Goal: Book appointment/travel/reservation

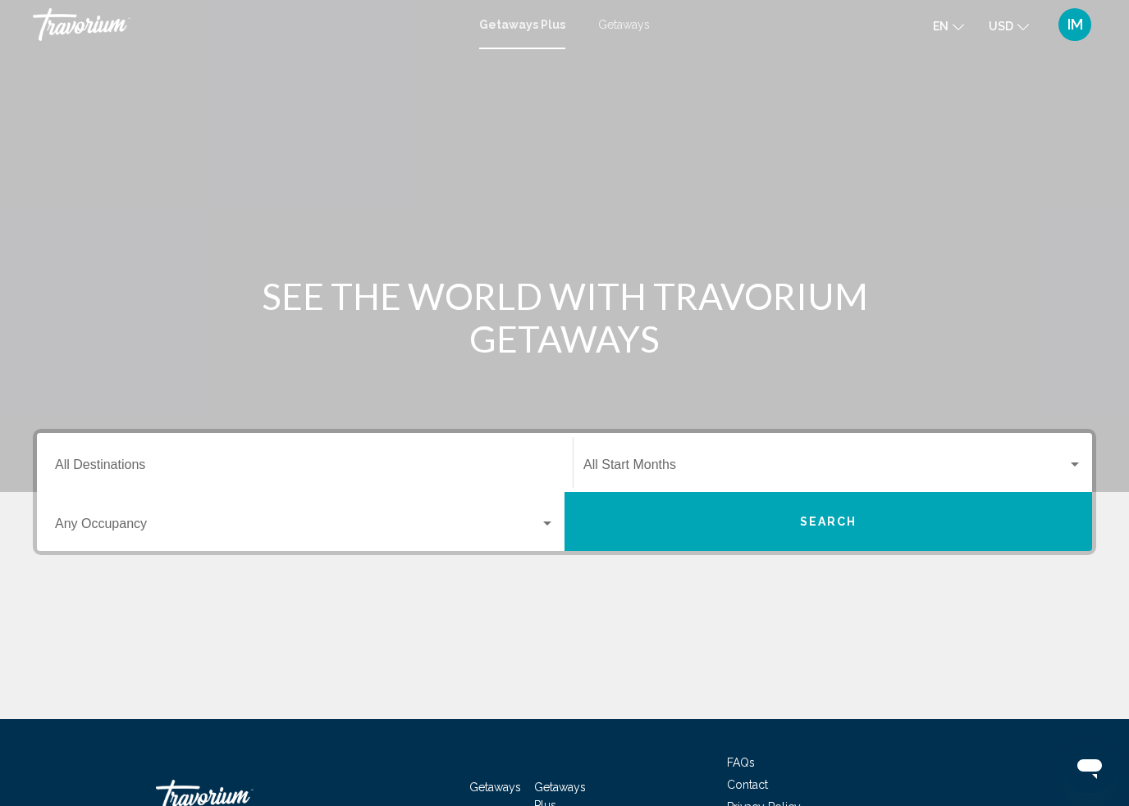
click at [628, 25] on span "Getaways" at bounding box center [624, 24] width 52 height 13
click at [249, 462] on input "Destination All Destinations" at bounding box center [304, 468] width 499 height 15
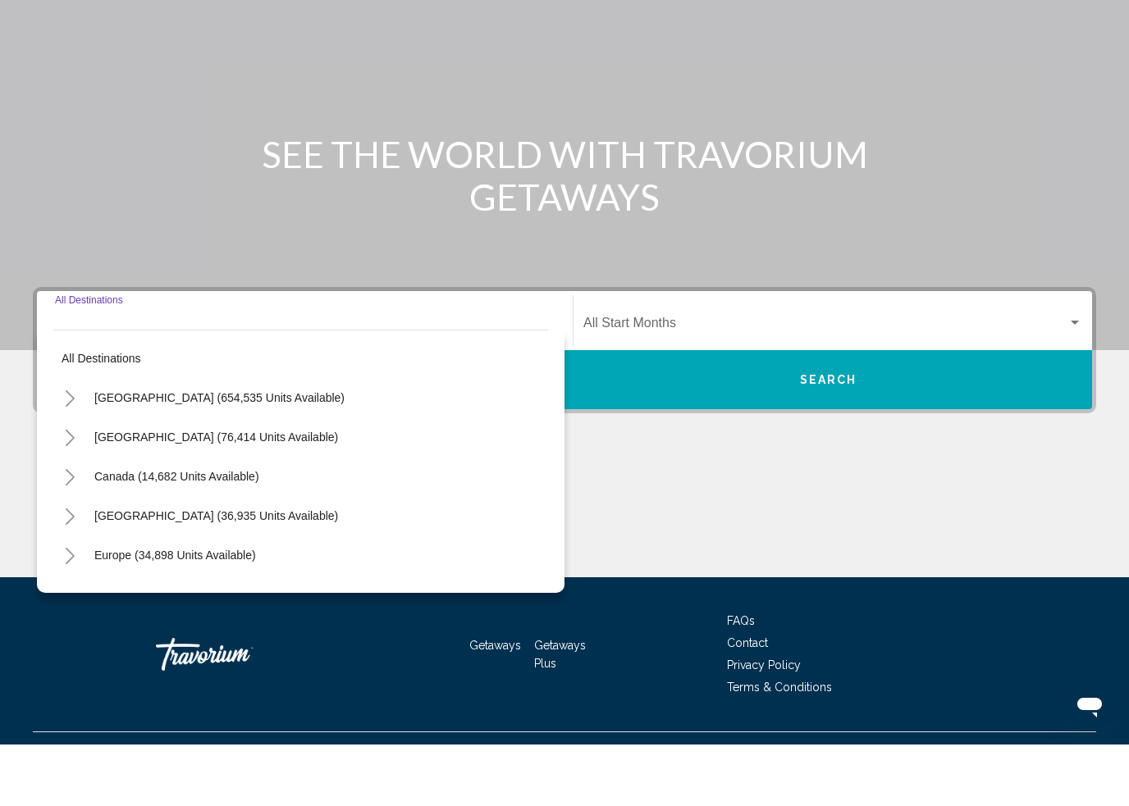
scroll to position [114, 0]
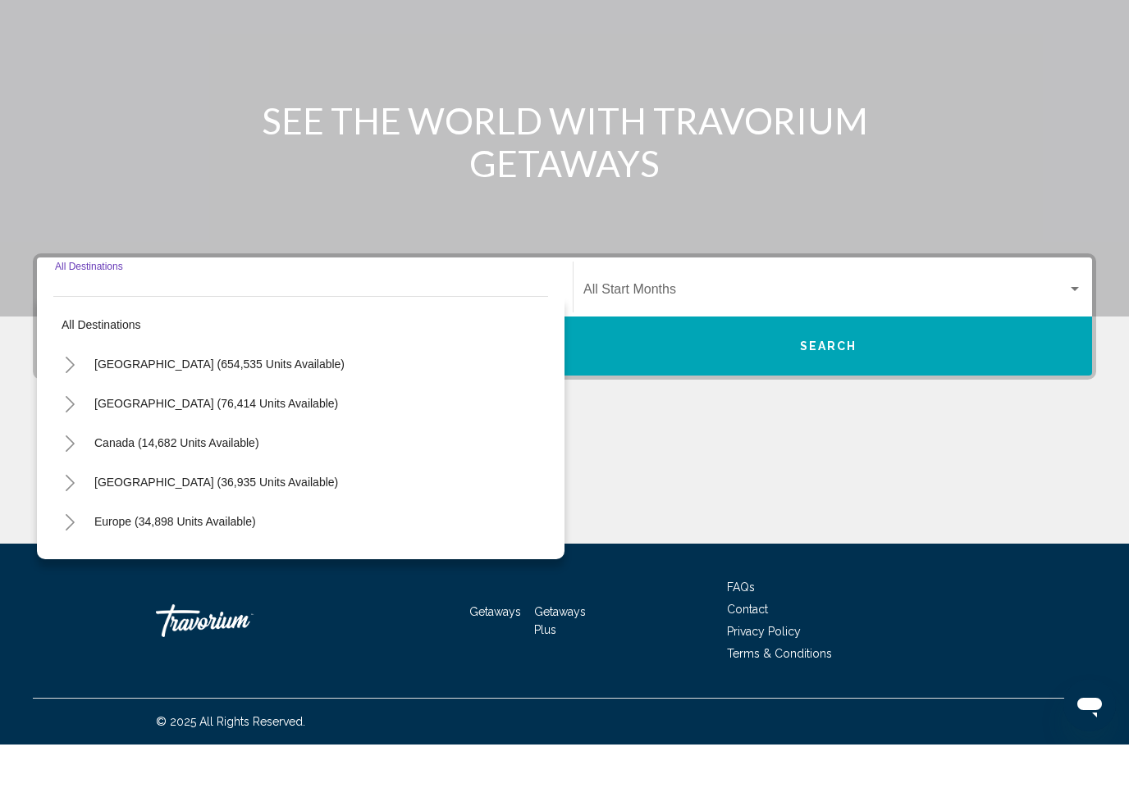
click at [64, 418] on icon "Toggle United States (654,535 units available)" at bounding box center [70, 426] width 12 height 16
click at [74, 567] on button "Toggle California (87,697 units available)" at bounding box center [86, 583] width 33 height 33
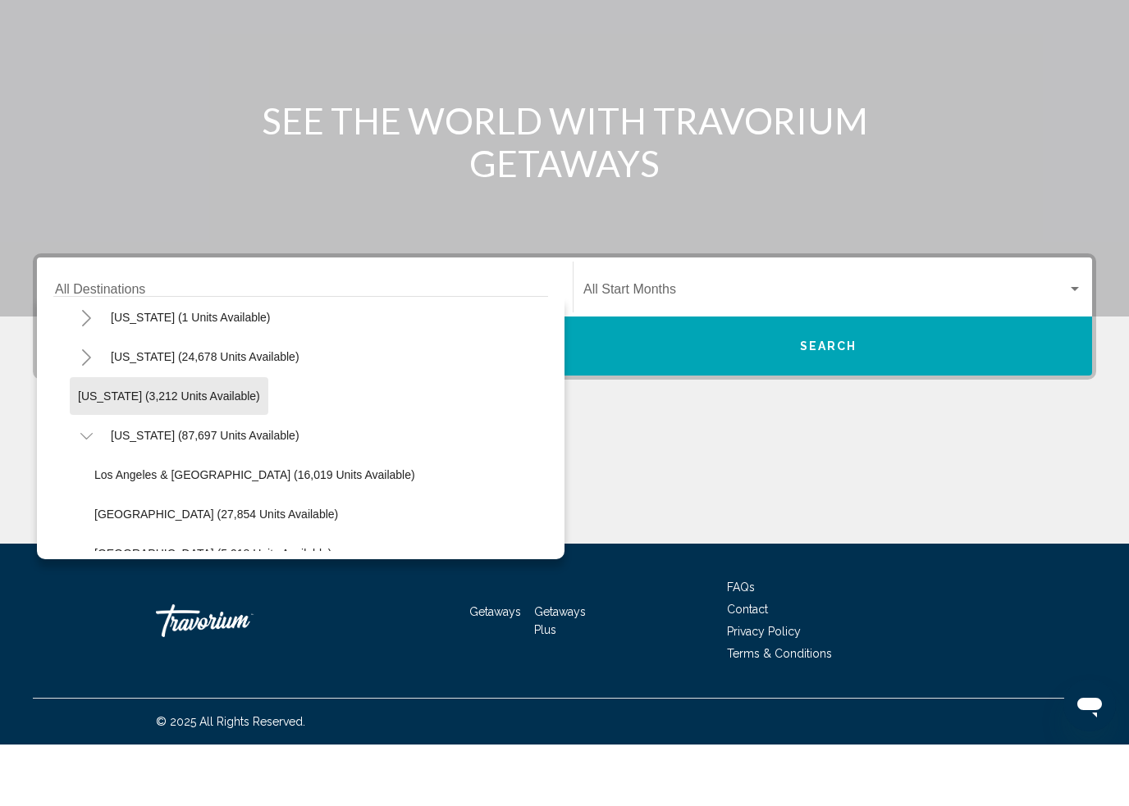
scroll to position [125, 0]
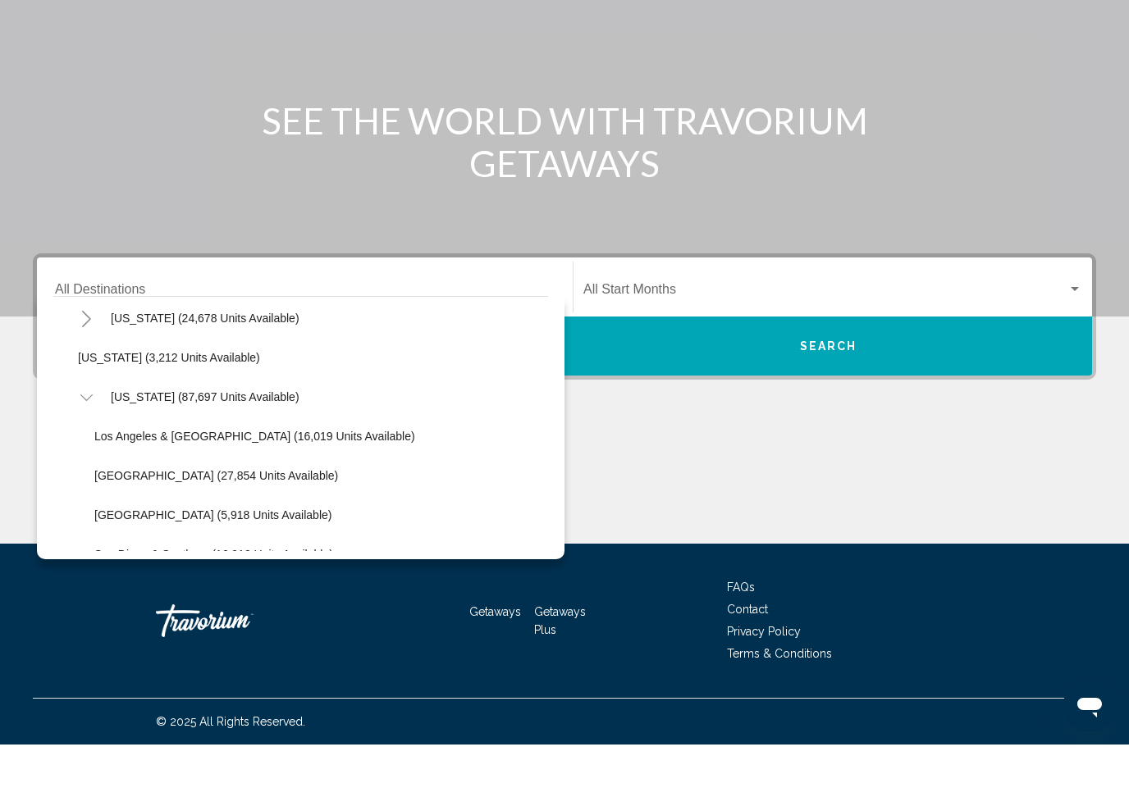
click at [141, 531] on span "[GEOGRAPHIC_DATA] (27,854 units available)" at bounding box center [216, 537] width 244 height 13
type input "**********"
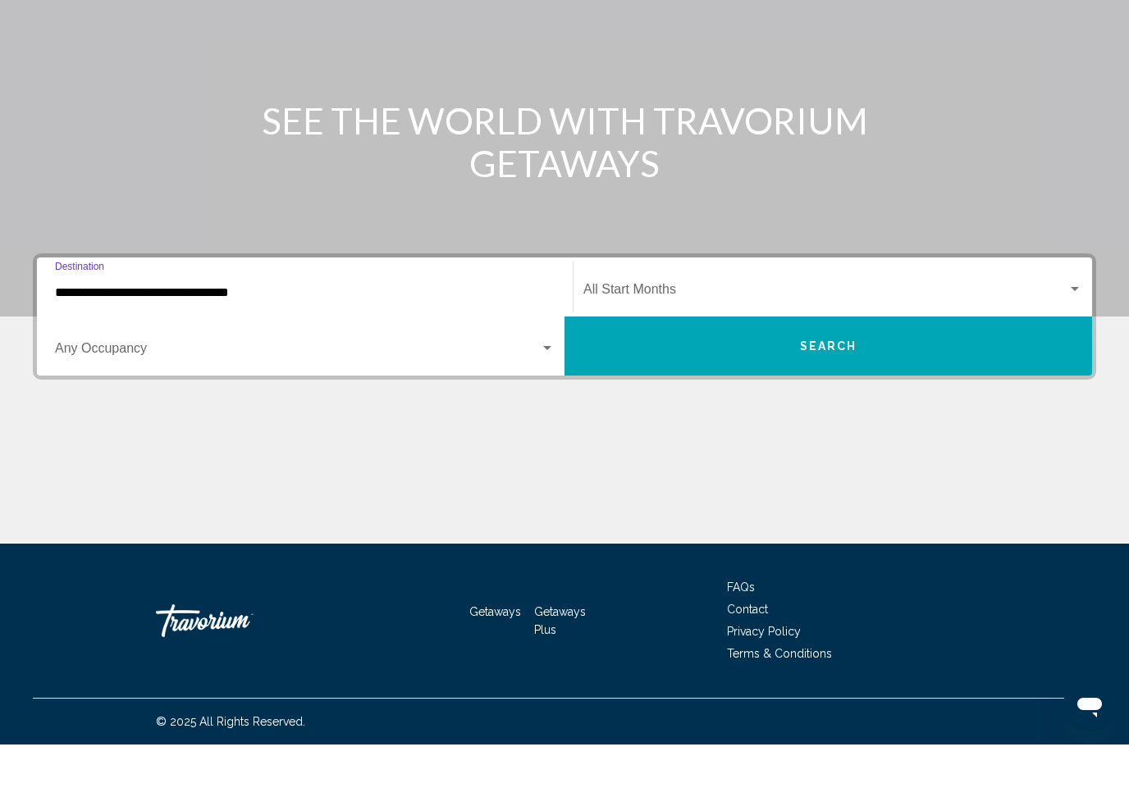
click at [834, 402] on span "Search" at bounding box center [828, 408] width 57 height 13
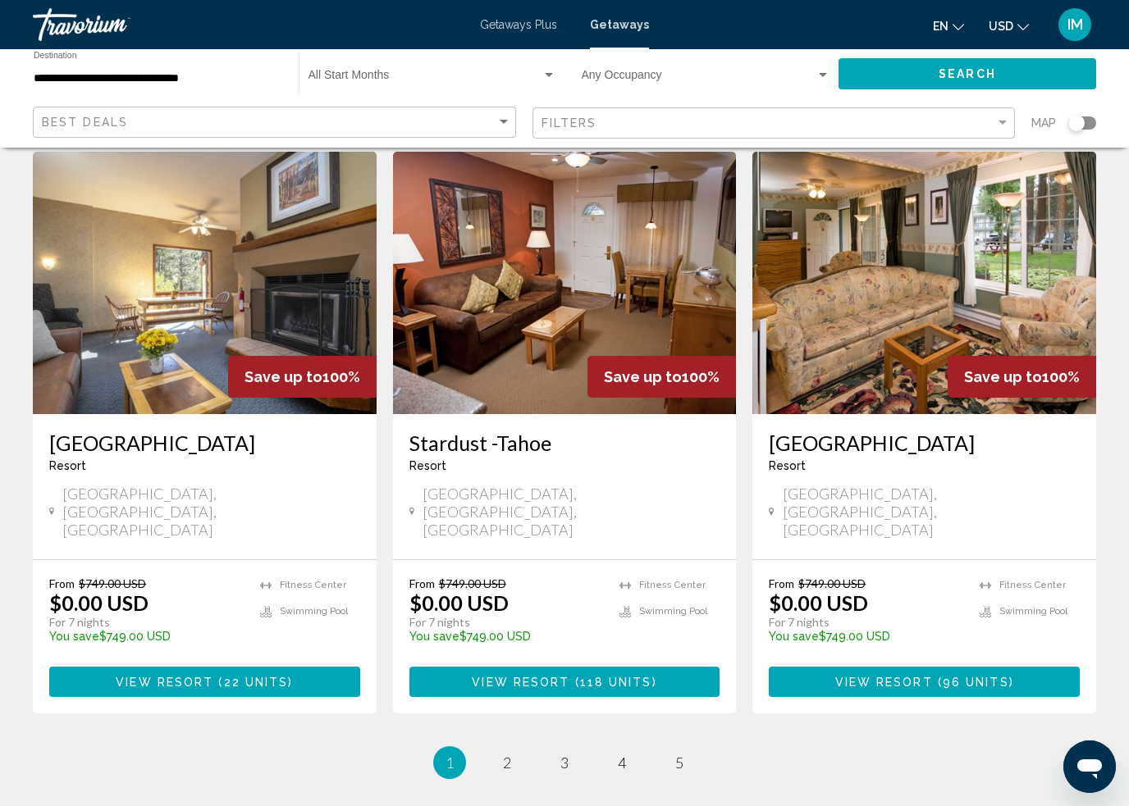
scroll to position [1987, 0]
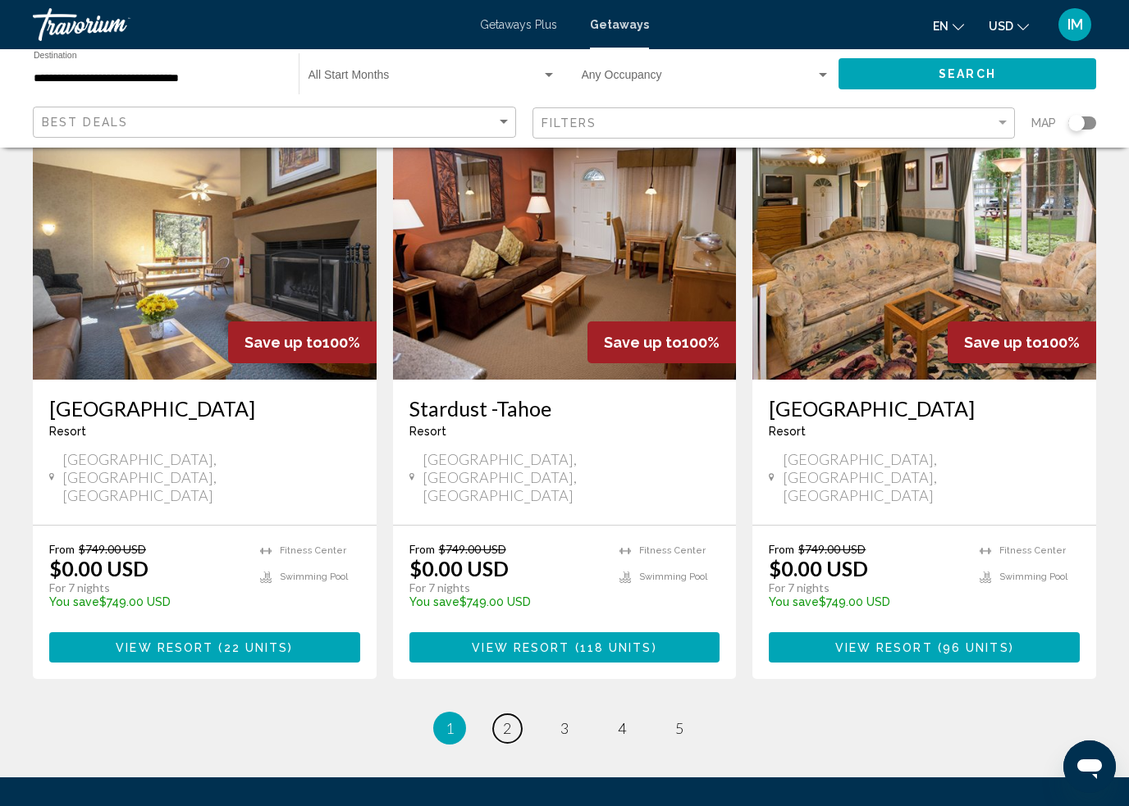
click at [511, 719] on span "2" at bounding box center [507, 728] width 8 height 18
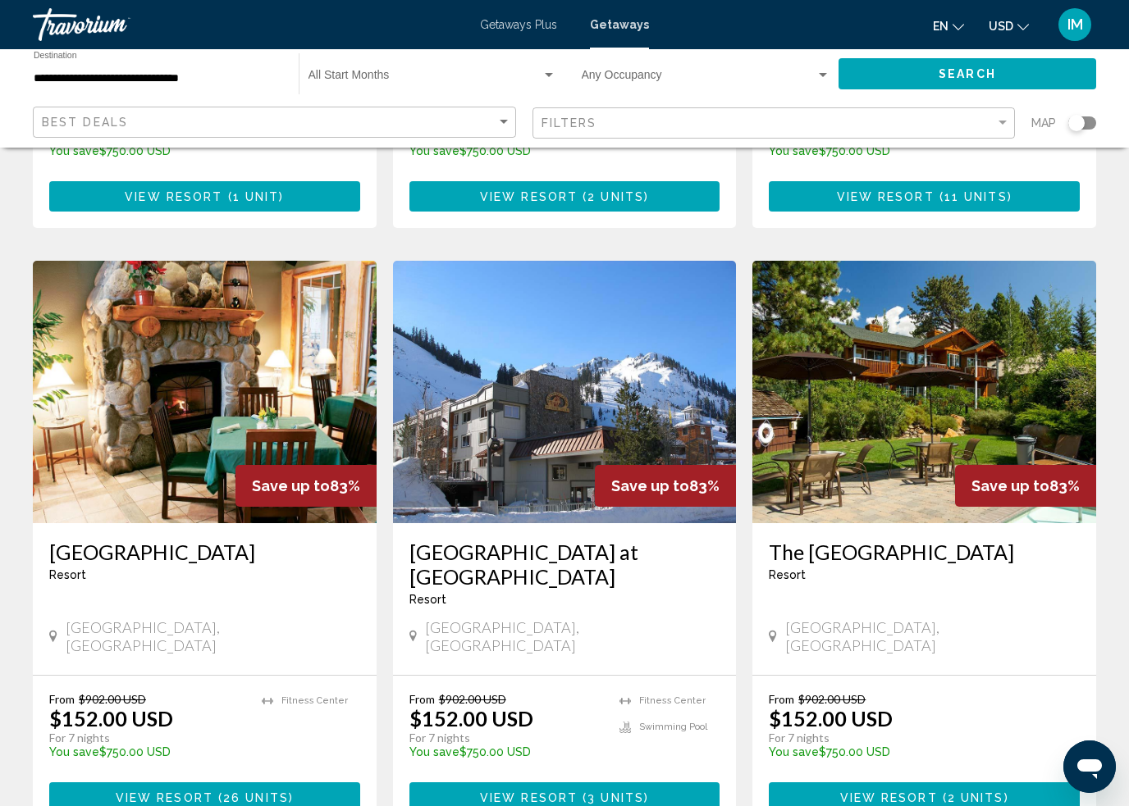
scroll to position [1837, 0]
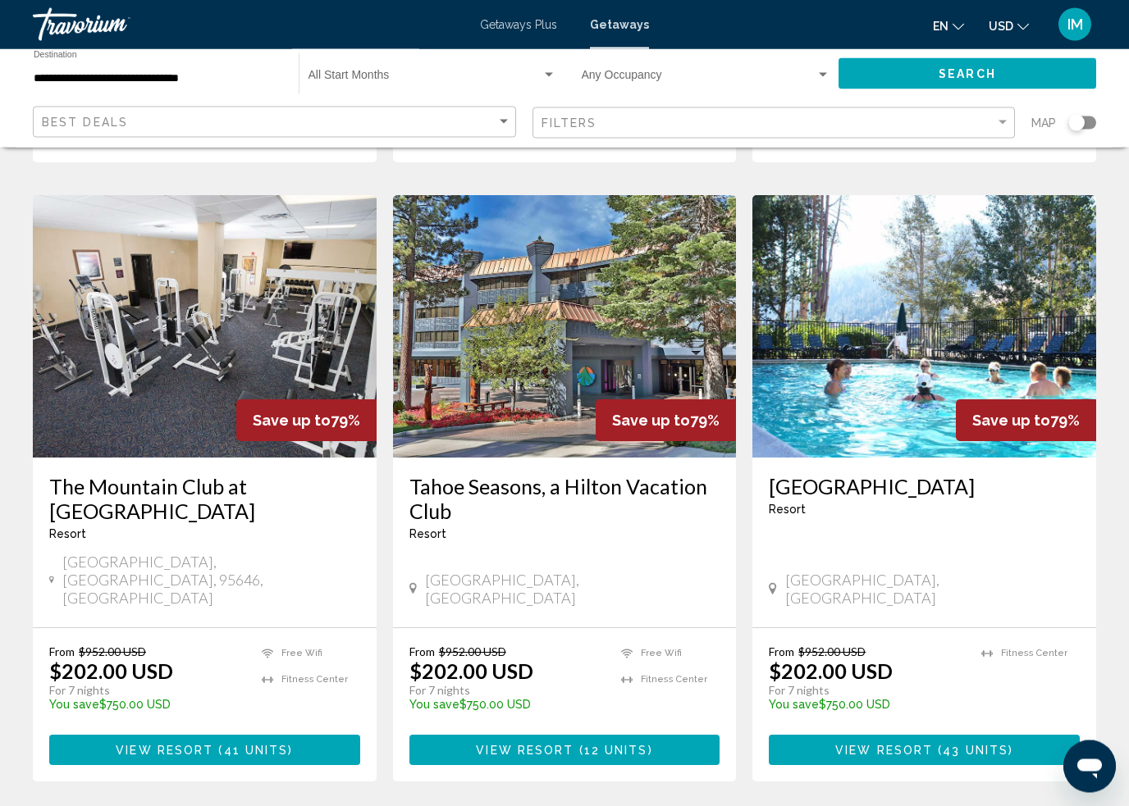
scroll to position [1860, 0]
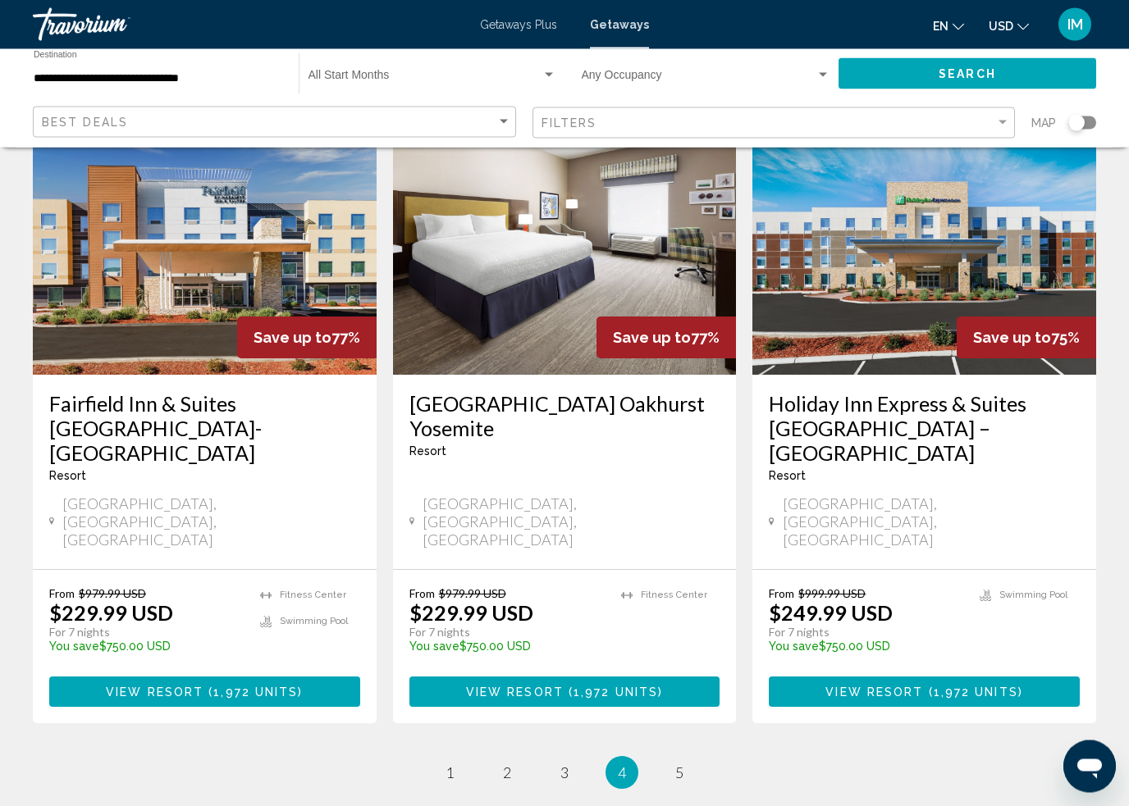
scroll to position [1904, 0]
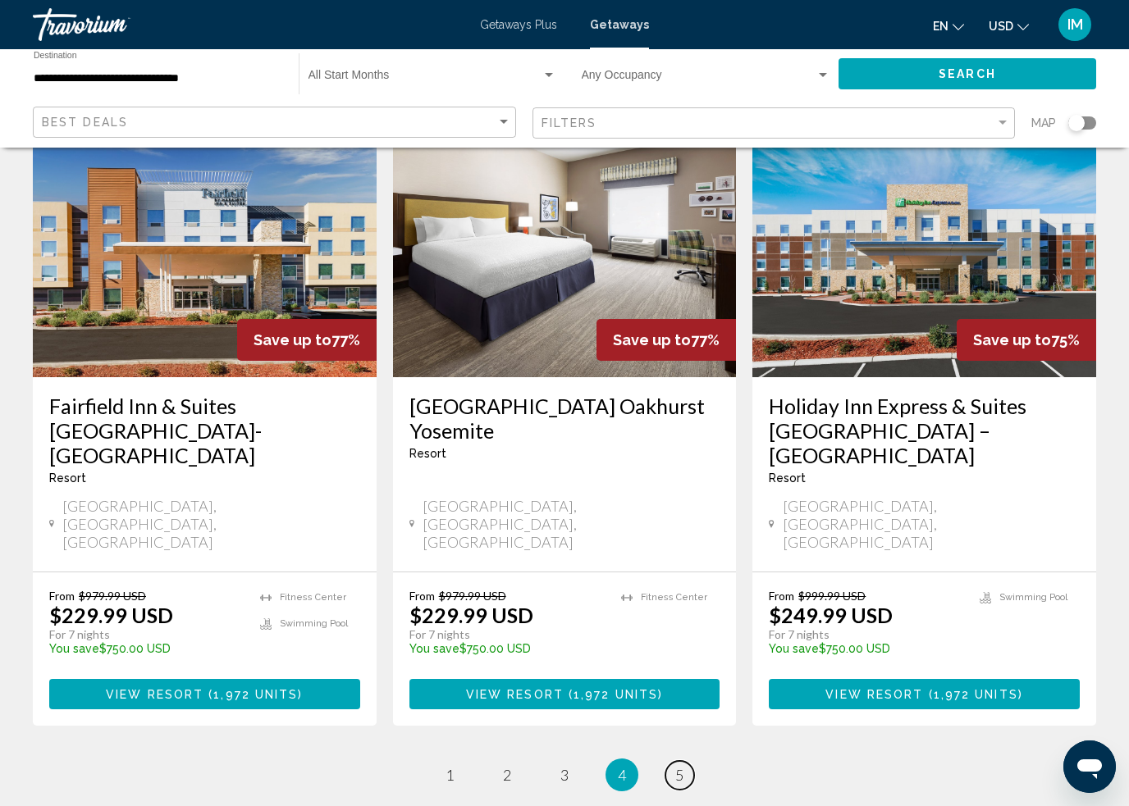
click at [685, 761] on link "page 5" at bounding box center [679, 775] width 29 height 29
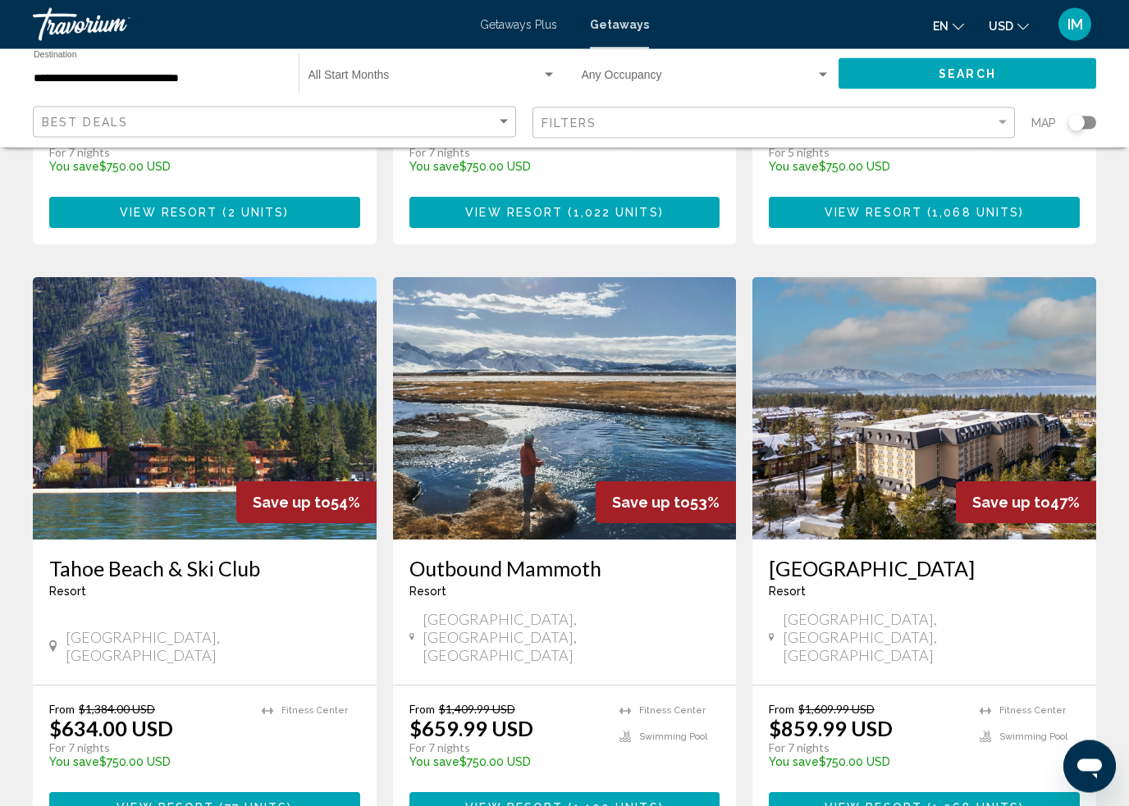
scroll to position [1160, 0]
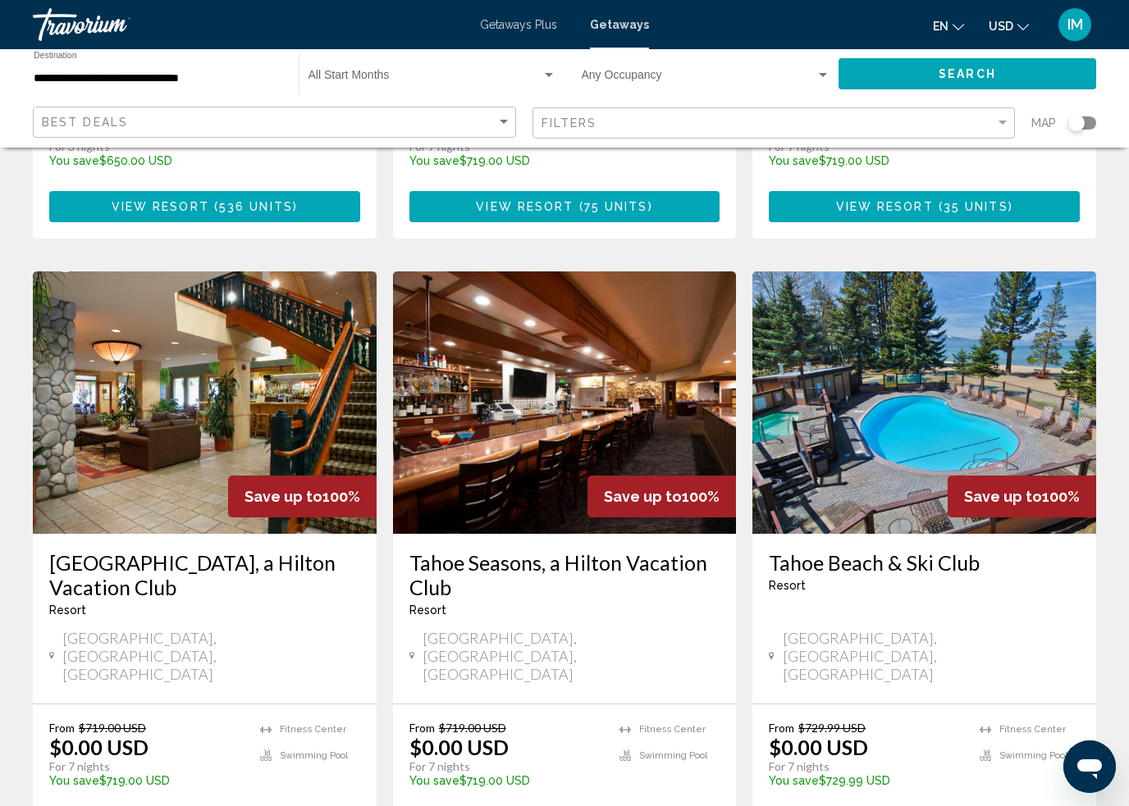
scroll to position [1216, 0]
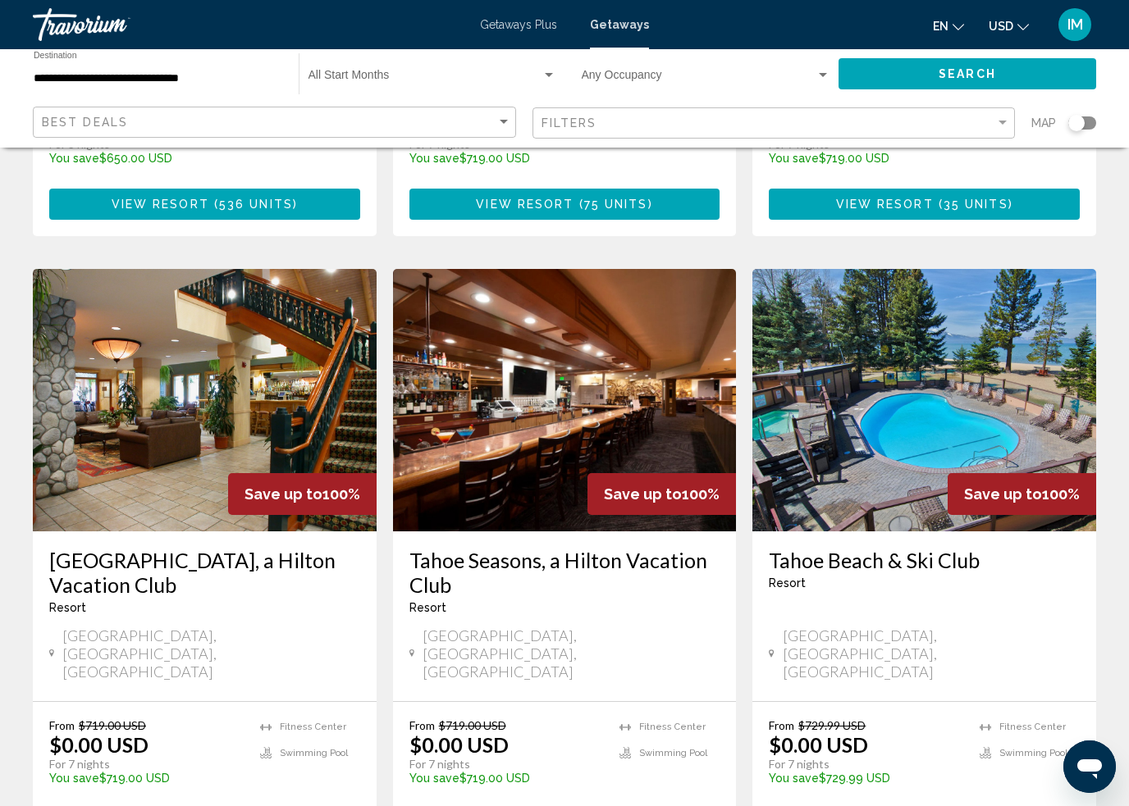
click at [160, 548] on h3 "[GEOGRAPHIC_DATA], a Hilton Vacation Club" at bounding box center [204, 572] width 311 height 49
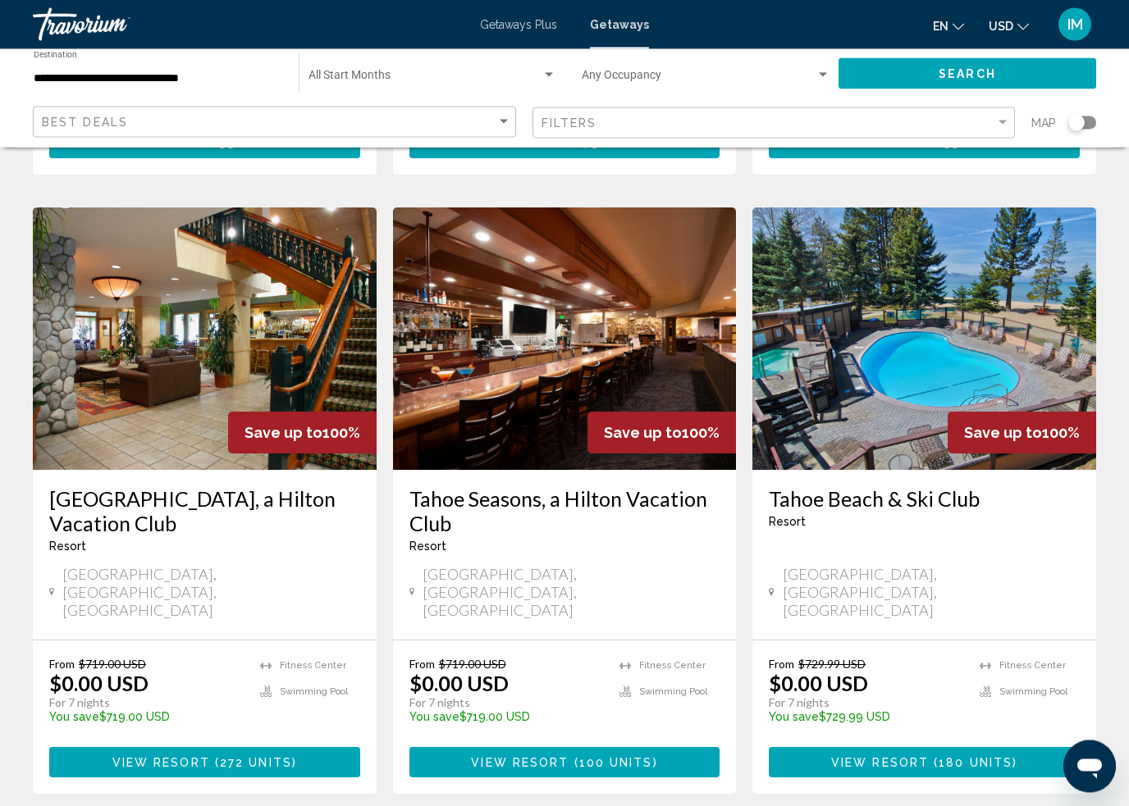
scroll to position [1279, 0]
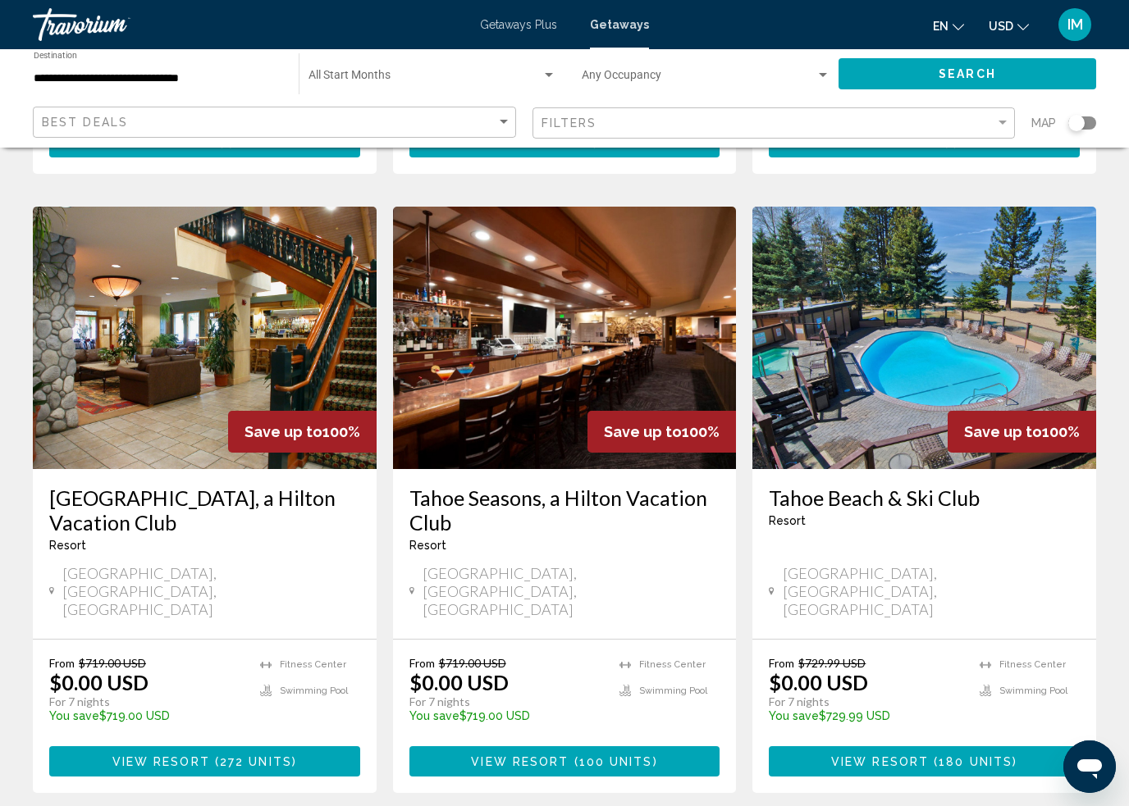
click at [576, 486] on h3 "Tahoe Seasons, a Hilton Vacation Club" at bounding box center [564, 510] width 311 height 49
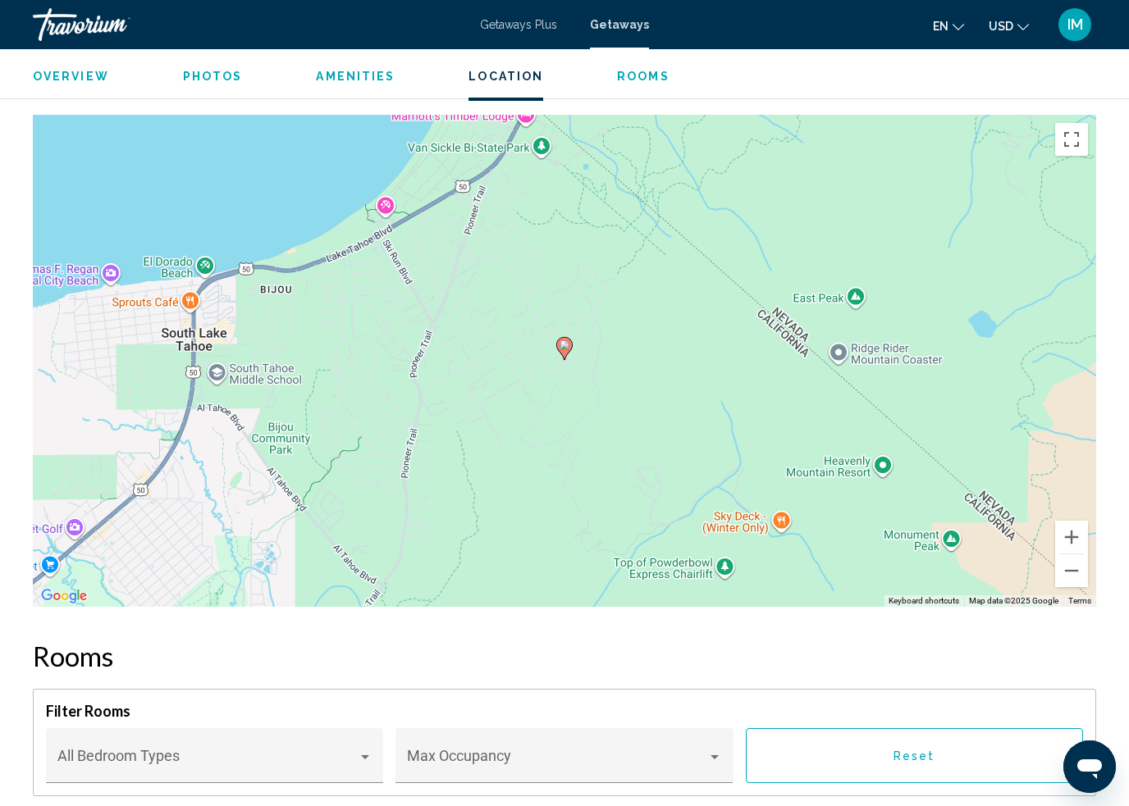
scroll to position [2849, 0]
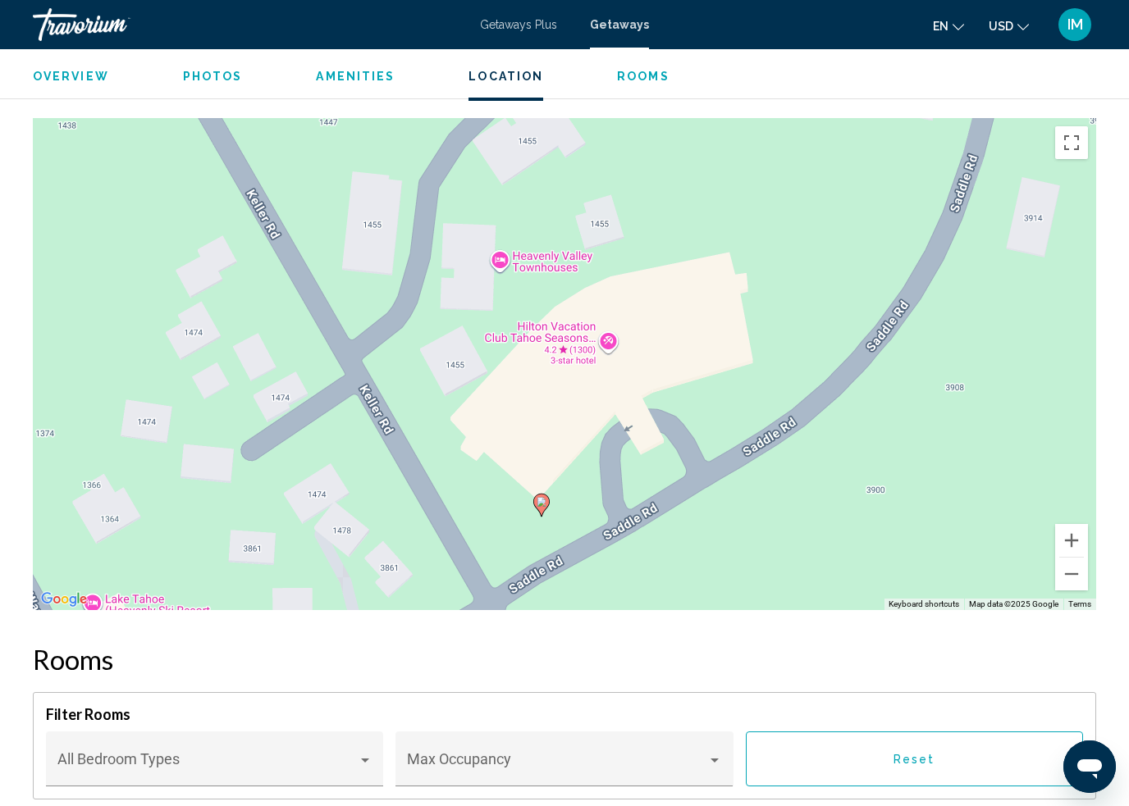
click at [579, 317] on div "To activate drag with keyboard, press Alt + Enter. Once in keyboard drag state,…" at bounding box center [564, 364] width 1063 height 492
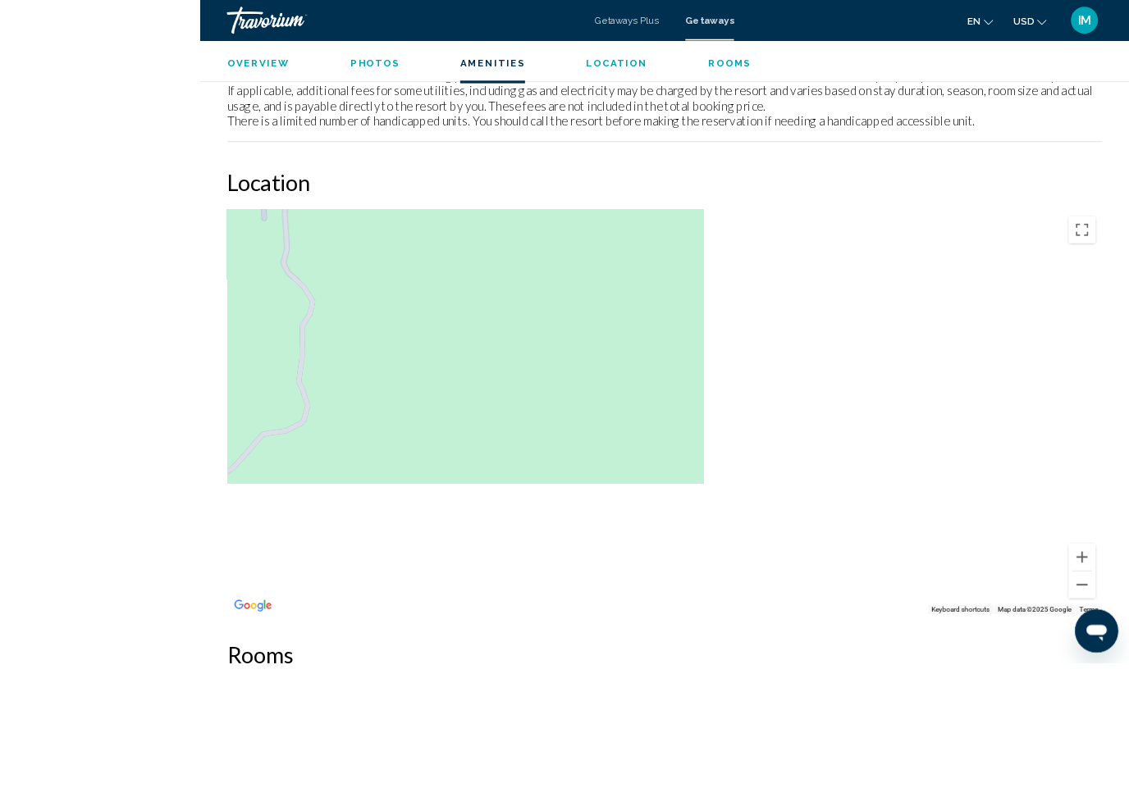
scroll to position [2859, 0]
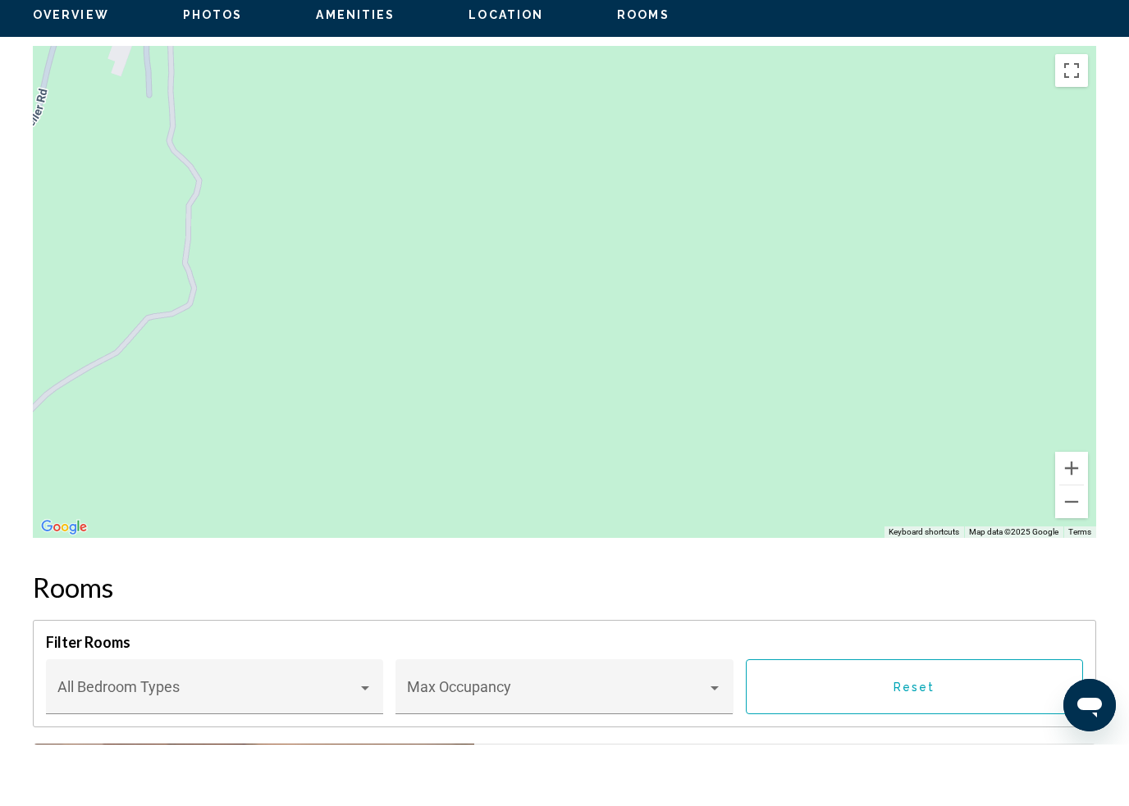
click at [1075, 116] on button "Toggle fullscreen view" at bounding box center [1071, 132] width 33 height 33
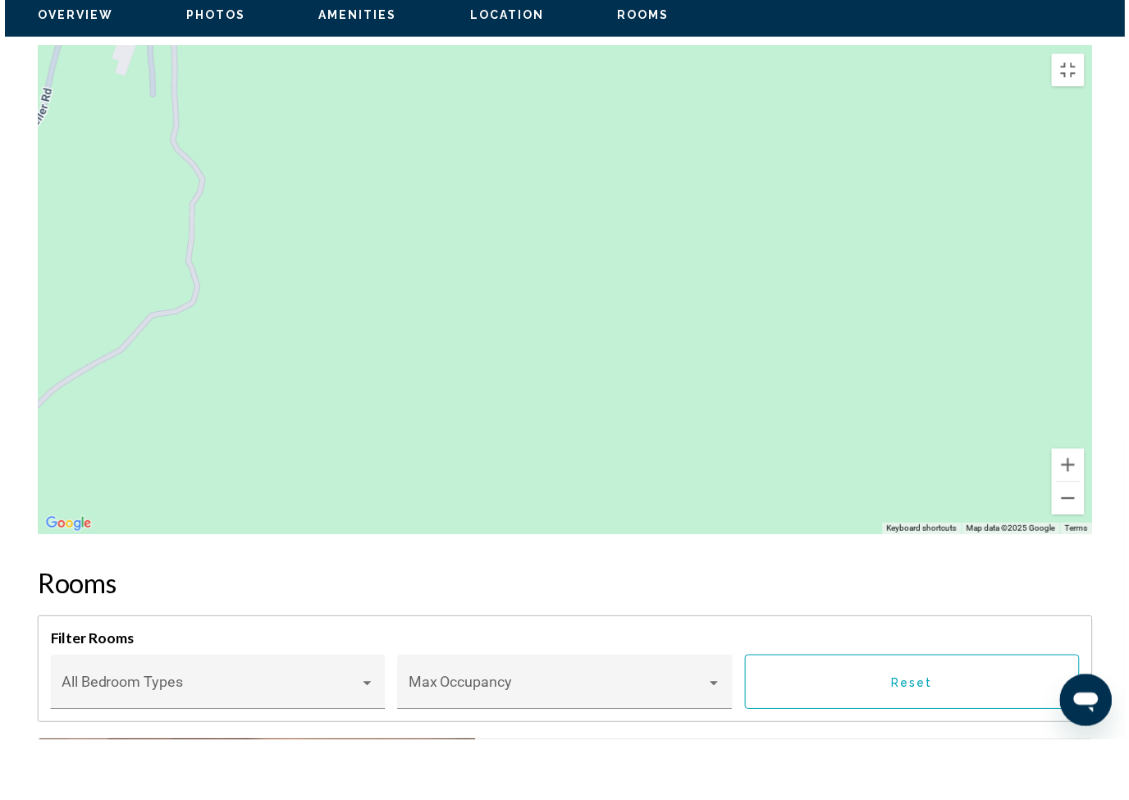
scroll to position [20, 0]
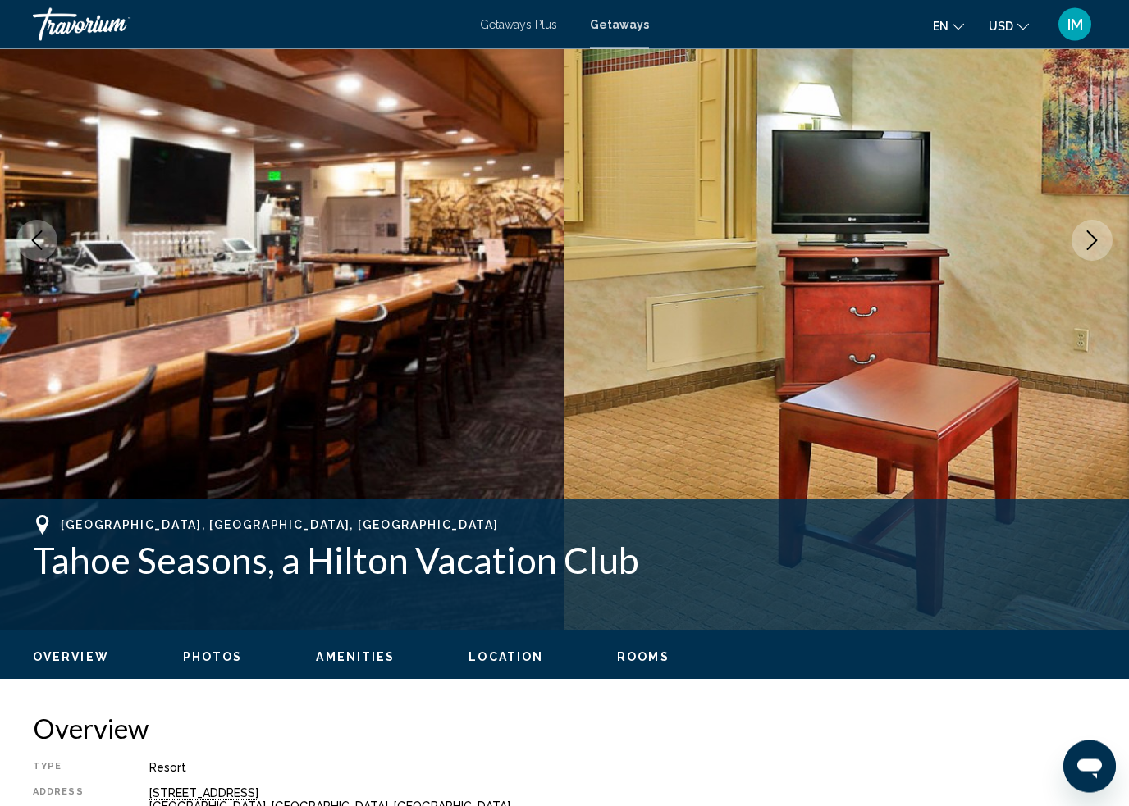
scroll to position [0, 0]
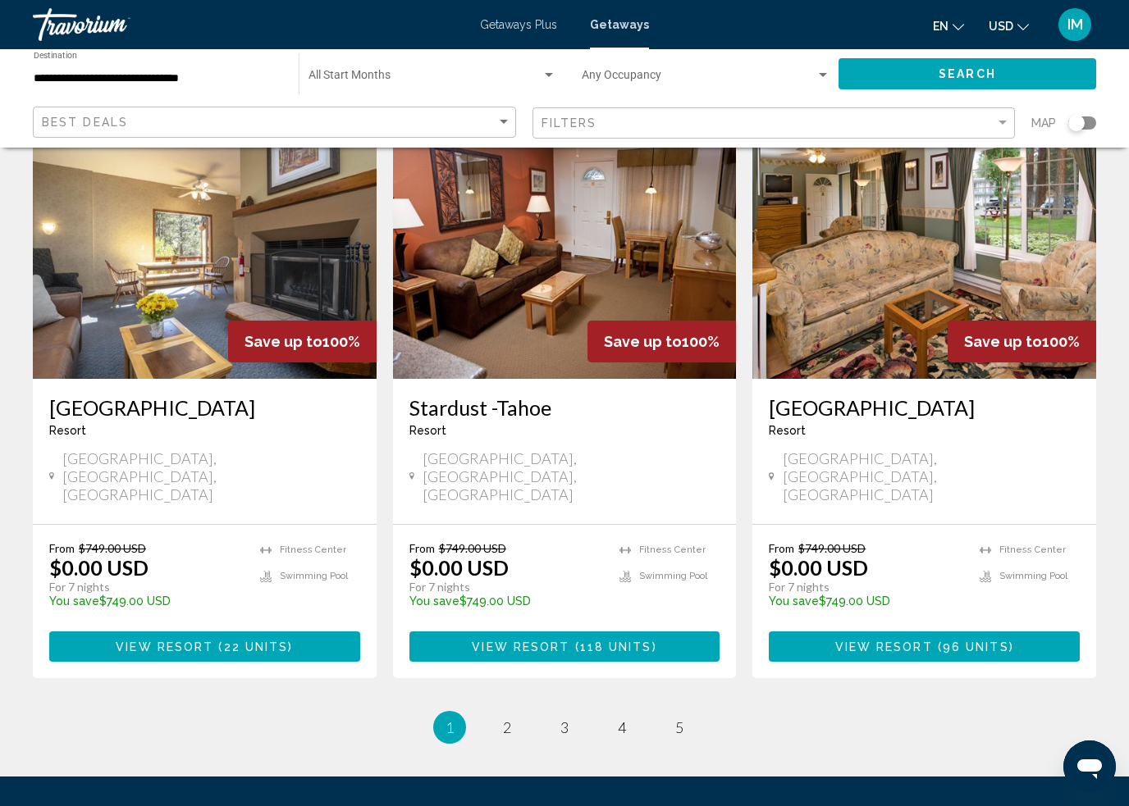
scroll to position [1987, 0]
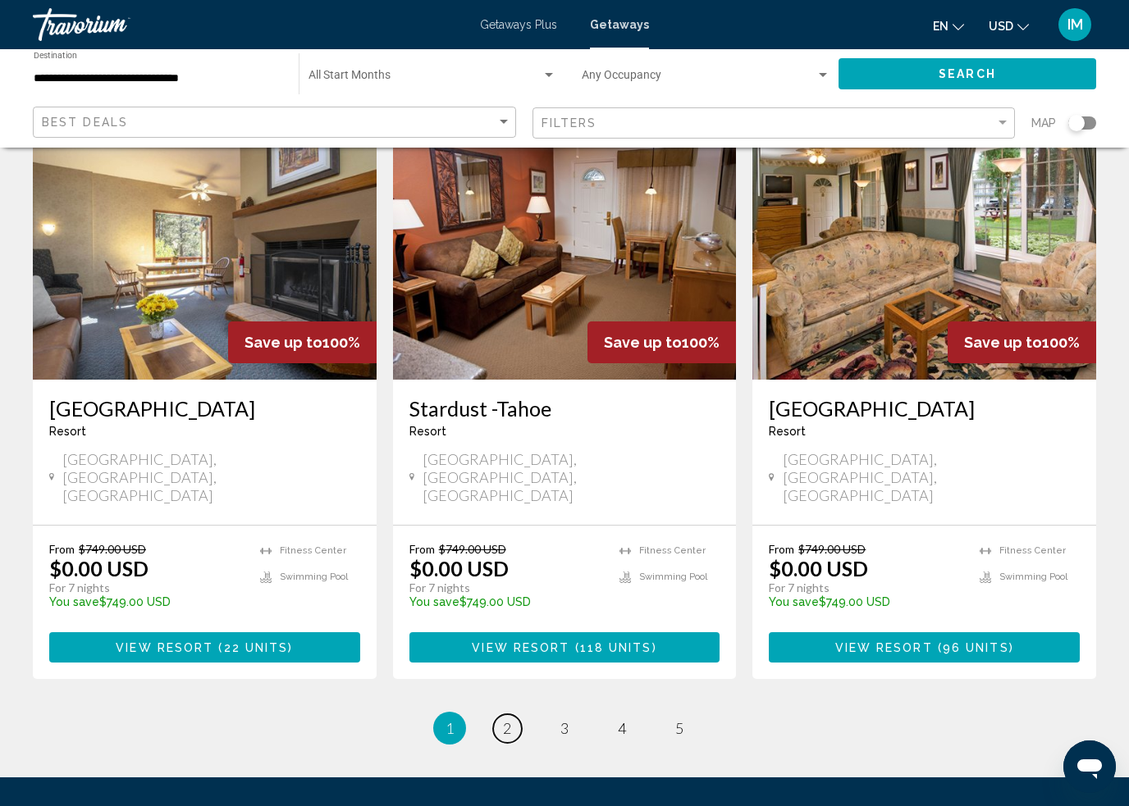
click at [513, 714] on link "page 2" at bounding box center [507, 728] width 29 height 29
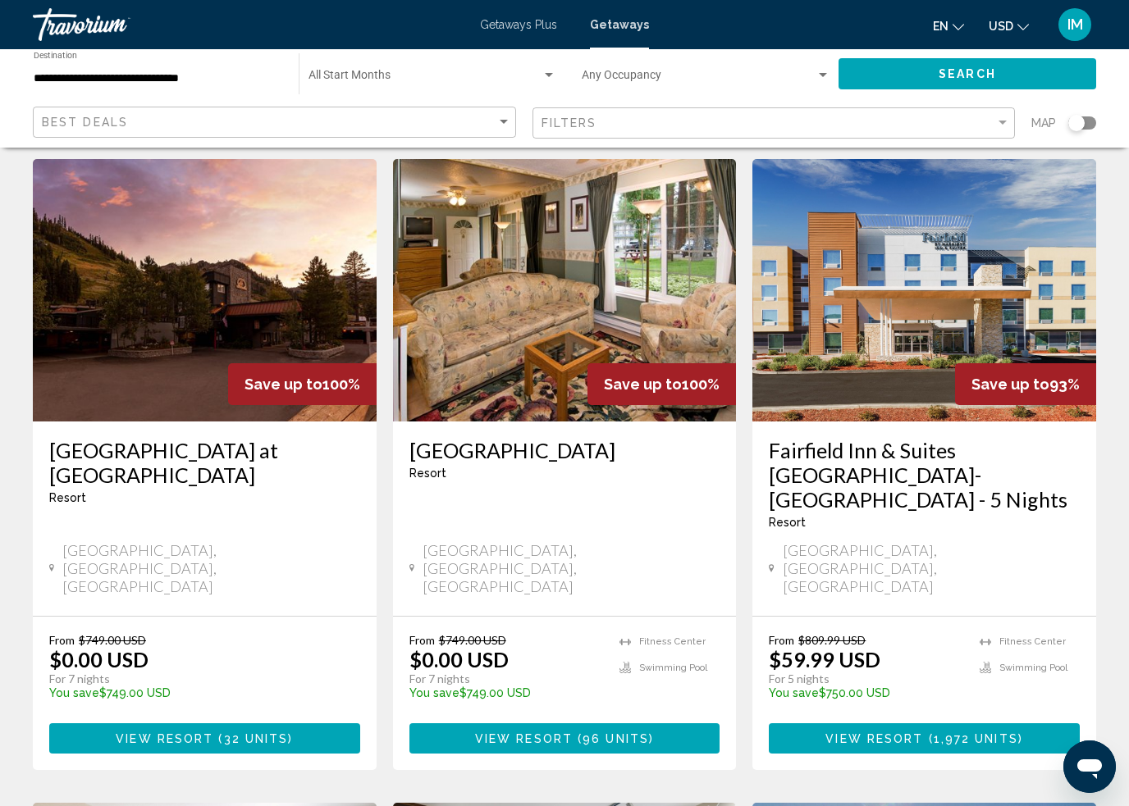
scroll to position [75, 0]
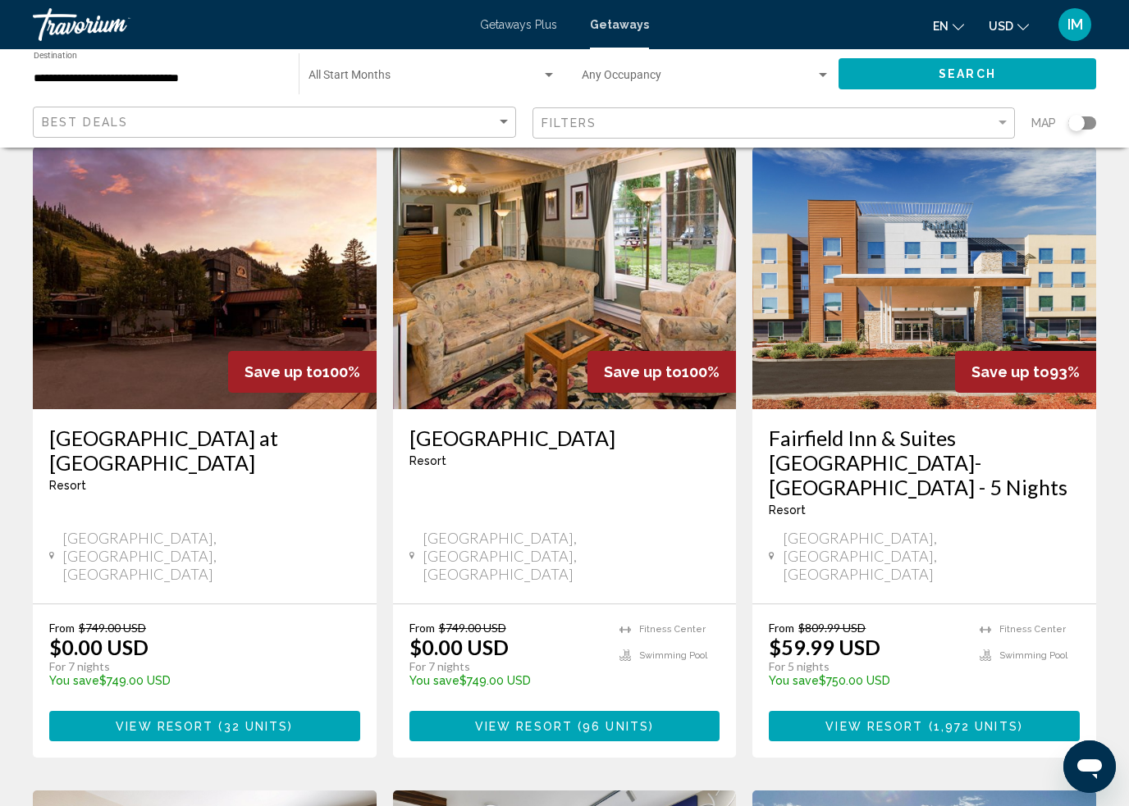
click at [570, 720] on span "View Resort" at bounding box center [524, 726] width 98 height 13
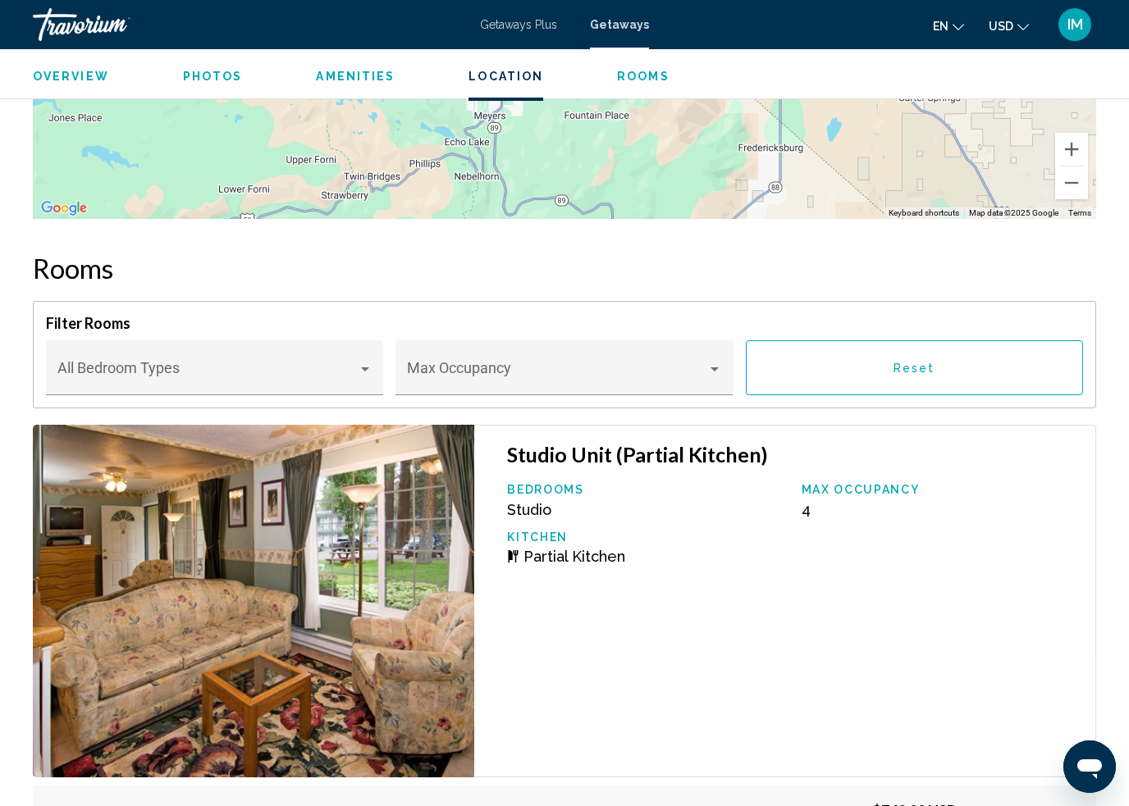
scroll to position [2890, 0]
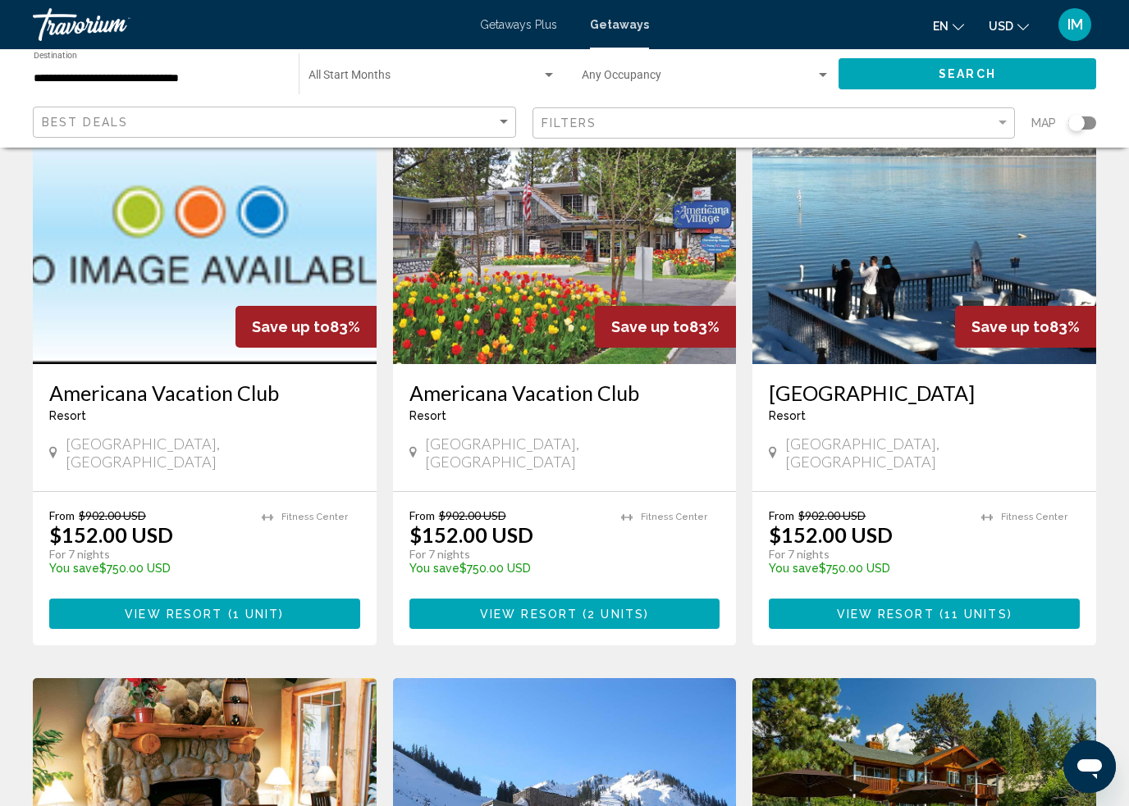
scroll to position [1963, 0]
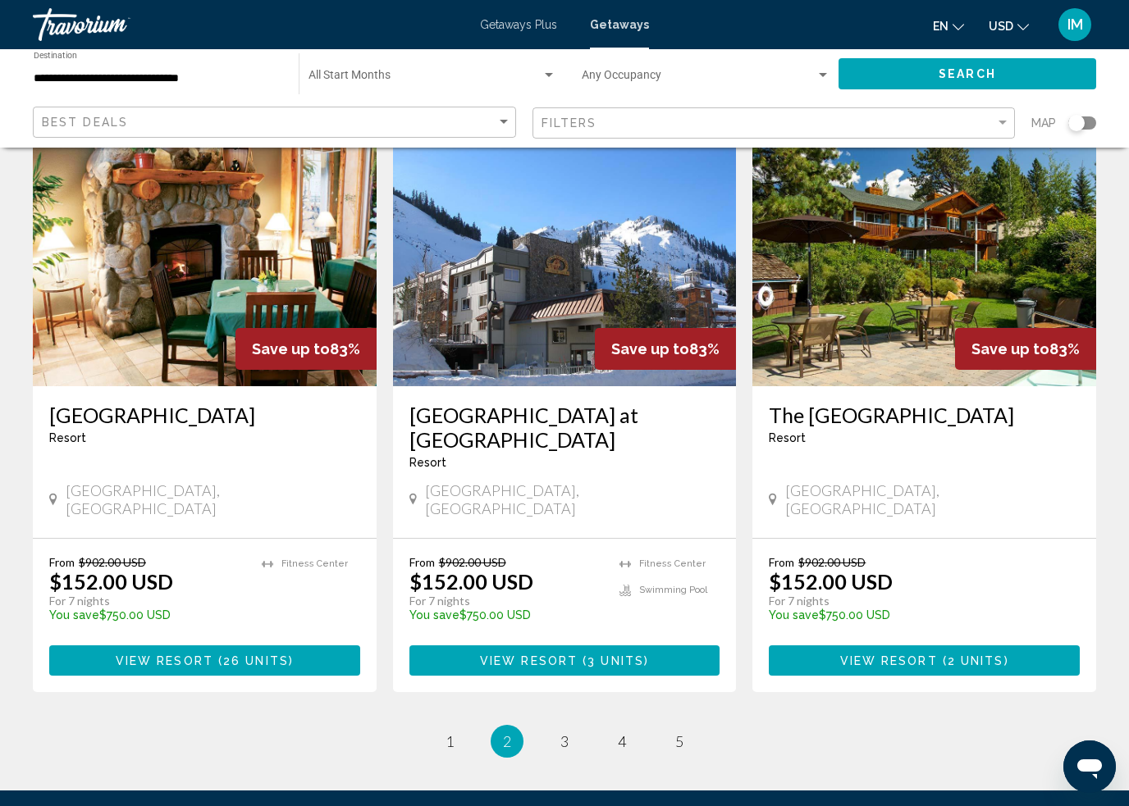
click at [458, 725] on li "page 1" at bounding box center [449, 741] width 33 height 33
click at [447, 732] on span "1" at bounding box center [449, 741] width 8 height 18
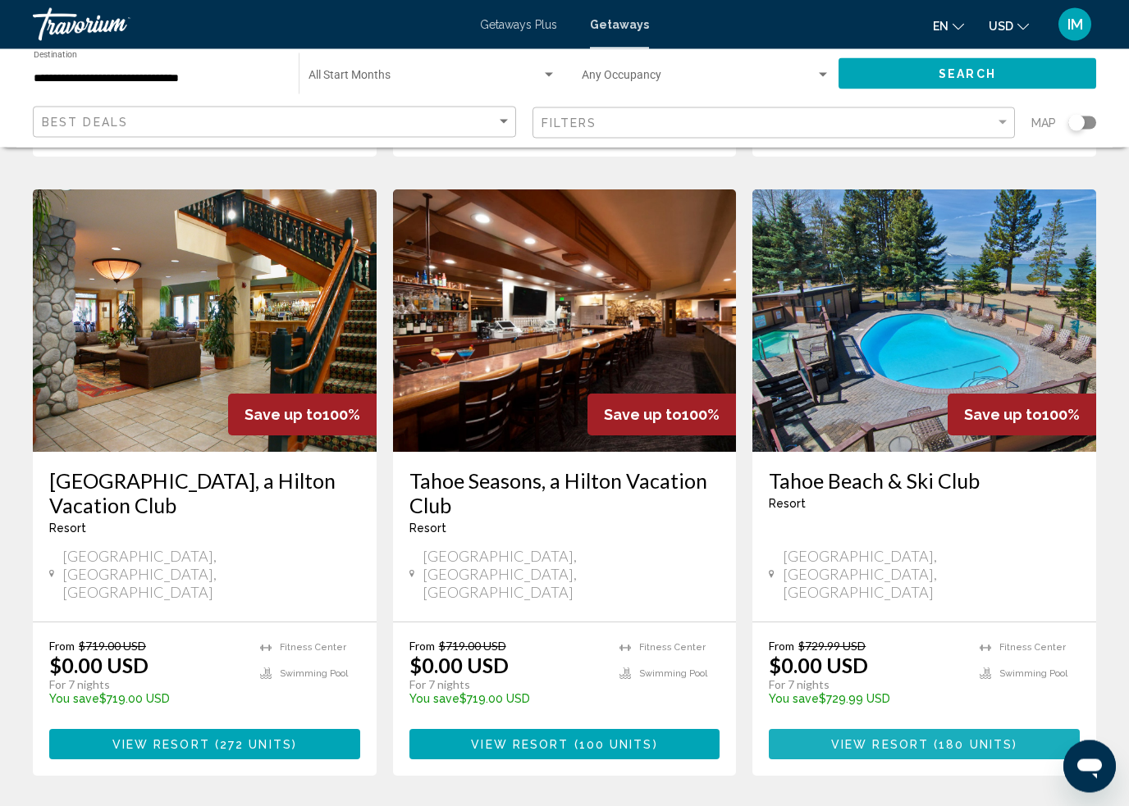
scroll to position [1296, 0]
click at [901, 729] on button "View Resort ( 180 units )" at bounding box center [924, 744] width 311 height 30
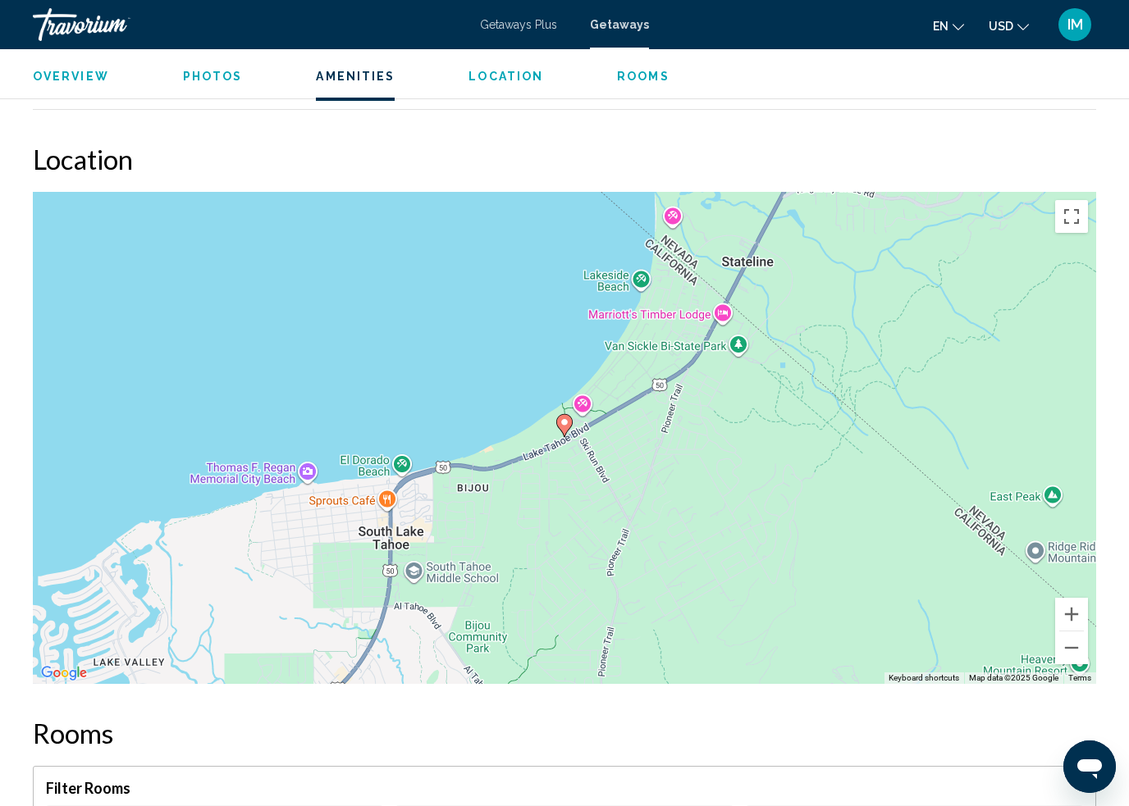
scroll to position [2210, 0]
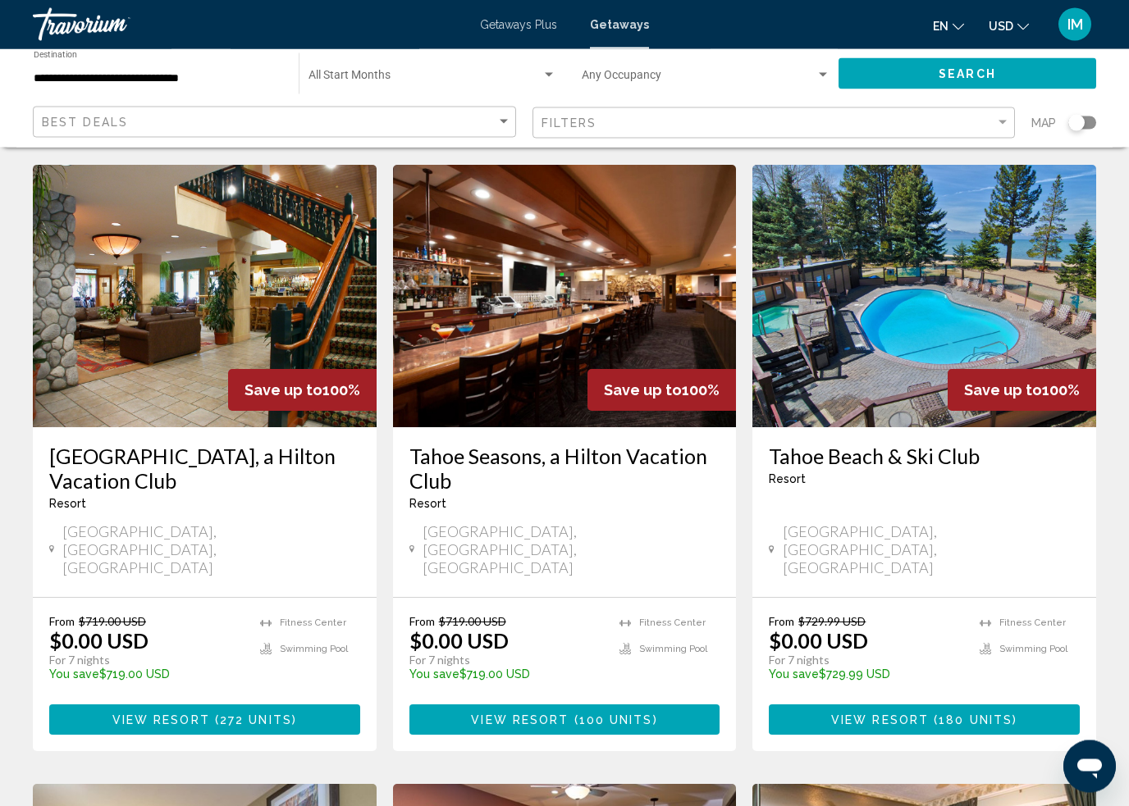
scroll to position [1343, 0]
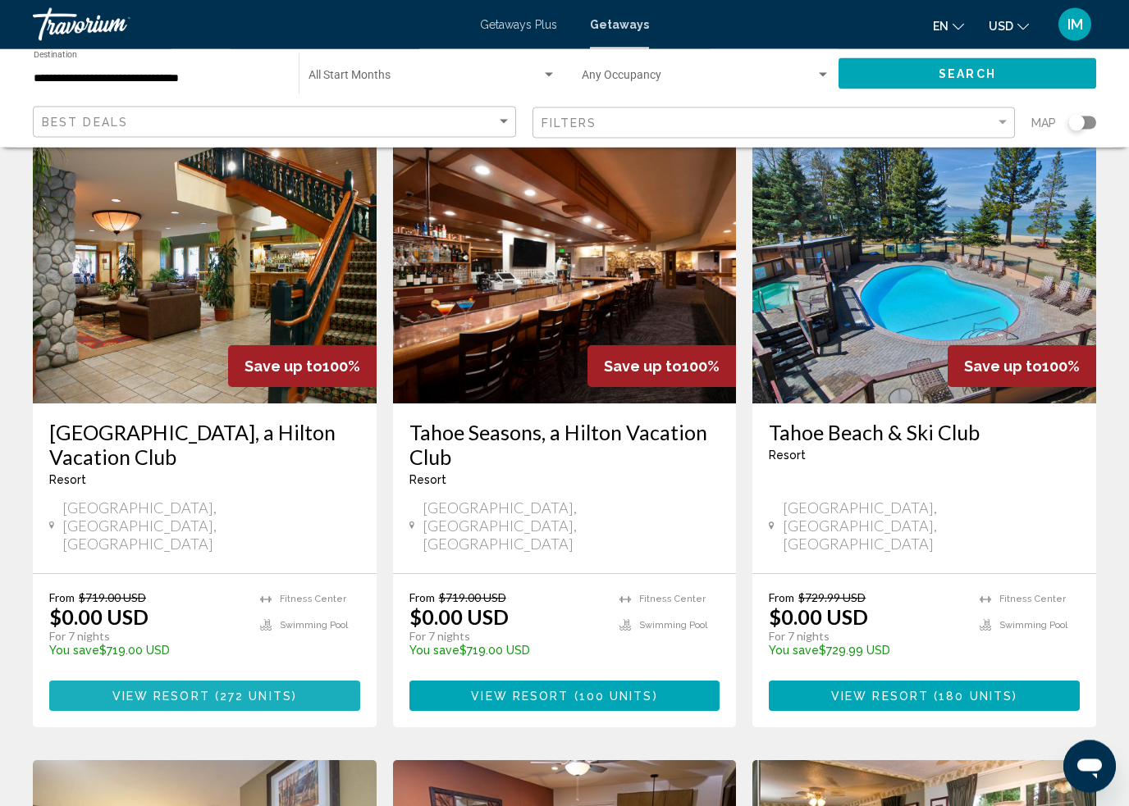
click at [244, 691] on span "272 units" at bounding box center [256, 697] width 72 height 13
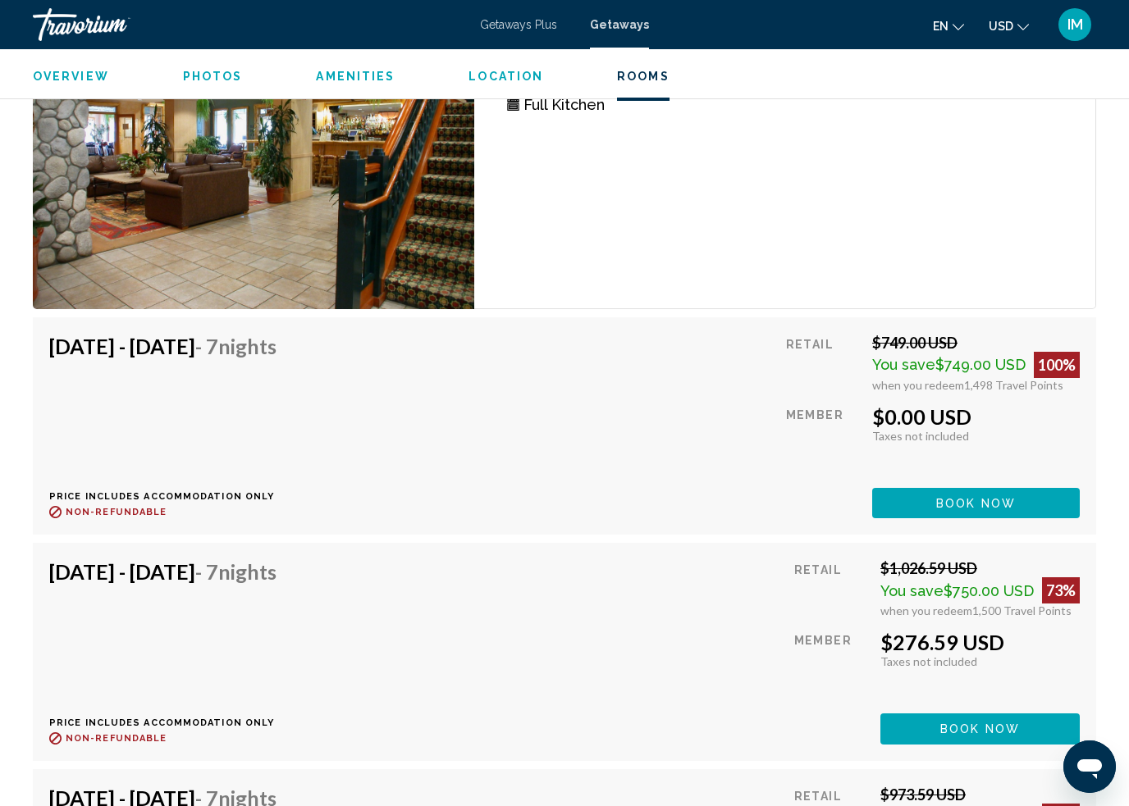
scroll to position [22105, 0]
